Goal: Information Seeking & Learning: Learn about a topic

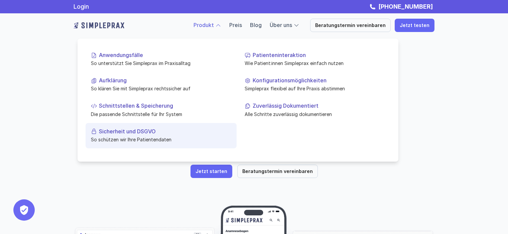
click at [145, 128] on link "Sicherheit und DSGVO So schützen wir Ihre Patientendaten" at bounding box center [161, 135] width 151 height 25
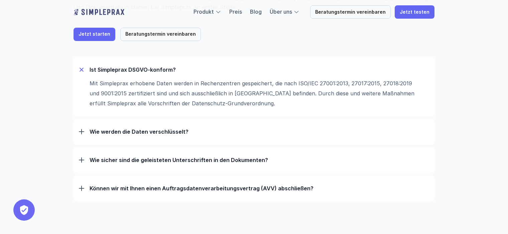
scroll to position [94, 0]
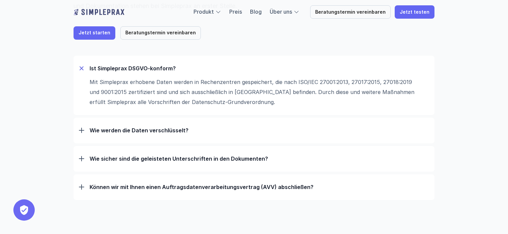
click at [145, 128] on p "Wie werden die Daten verschlüsselt?" at bounding box center [259, 130] width 339 height 7
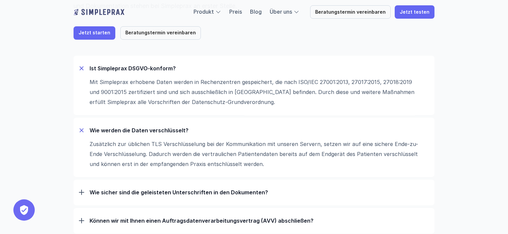
click at [145, 128] on p "Wie werden die Daten verschlüsselt?" at bounding box center [259, 130] width 339 height 7
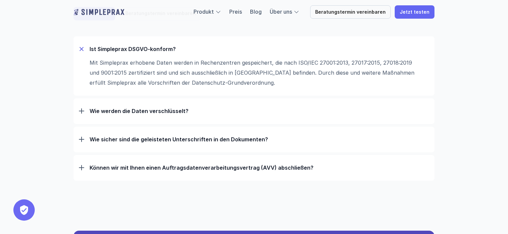
scroll to position [113, 0]
click at [145, 141] on p "Wie sicher sind die geleisteten Unterschriften in den Dokumenten?" at bounding box center [259, 139] width 339 height 7
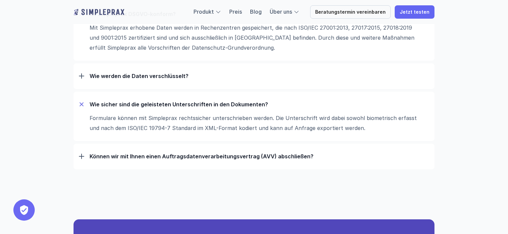
scroll to position [148, 0]
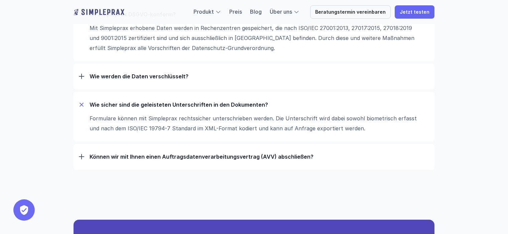
click at [154, 154] on p "Können wir mit Ihnen einen Auftrags­daten­verarbeitungs­vertrag (AVV) abschließ…" at bounding box center [259, 157] width 339 height 7
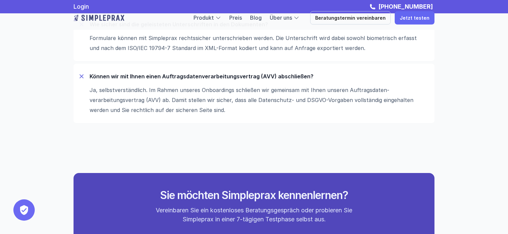
scroll to position [129, 0]
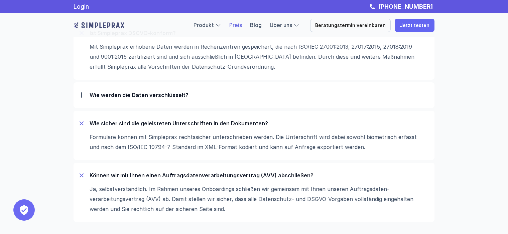
click at [242, 26] on link "Preis" at bounding box center [235, 25] width 13 height 7
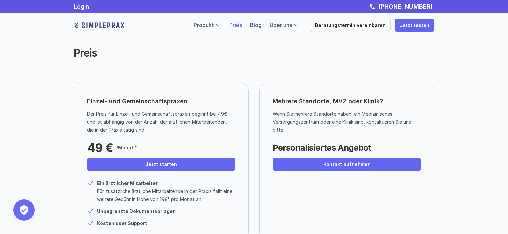
drag, startPoint x: 449, startPoint y: 90, endPoint x: 460, endPoint y: 90, distance: 11.0
click at [460, 90] on div "Preis Einzel- und Gemeinschaftspraxen Der Preis für Einzel- und Gemeinschaftspr…" at bounding box center [254, 174] width 508 height 349
